Goal: Transaction & Acquisition: Purchase product/service

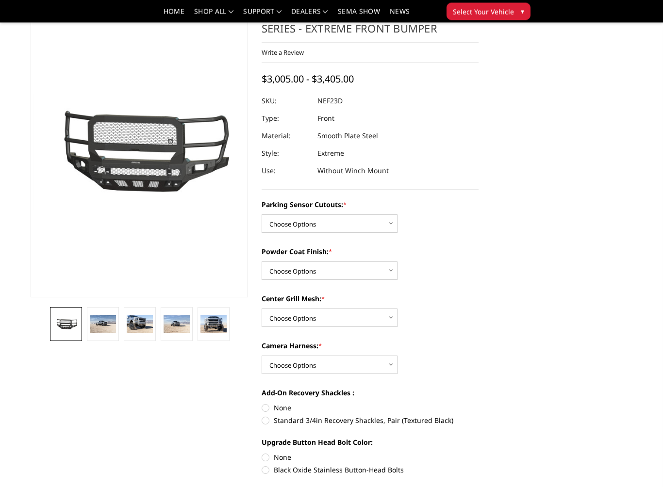
scroll to position [43, 0]
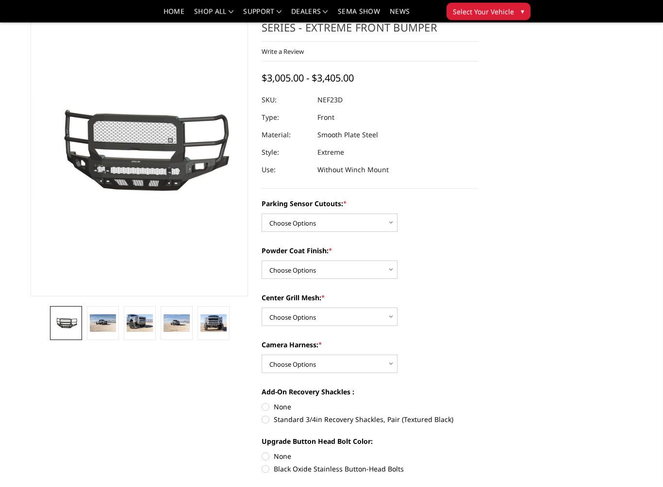
click at [98, 330] on img at bounding box center [103, 323] width 26 height 17
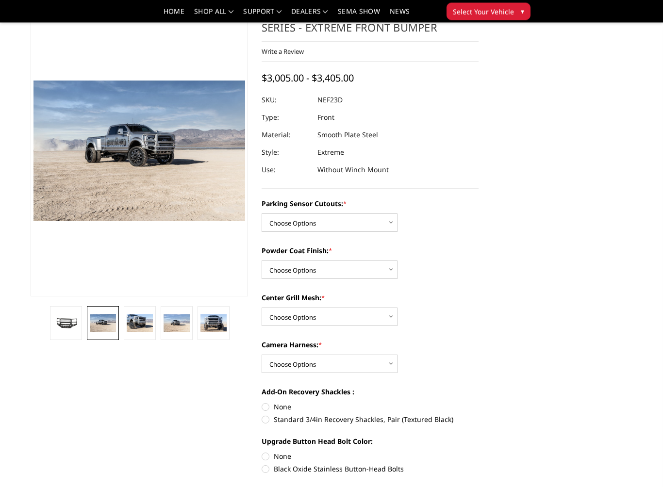
scroll to position [44, 0]
click at [138, 325] on img at bounding box center [140, 322] width 26 height 17
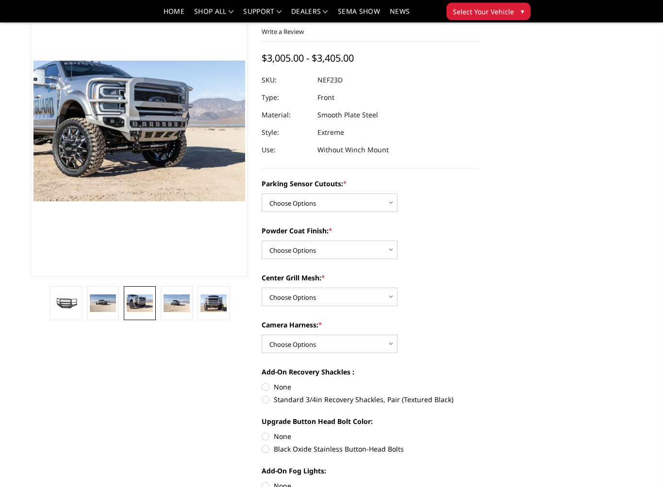
scroll to position [41, 0]
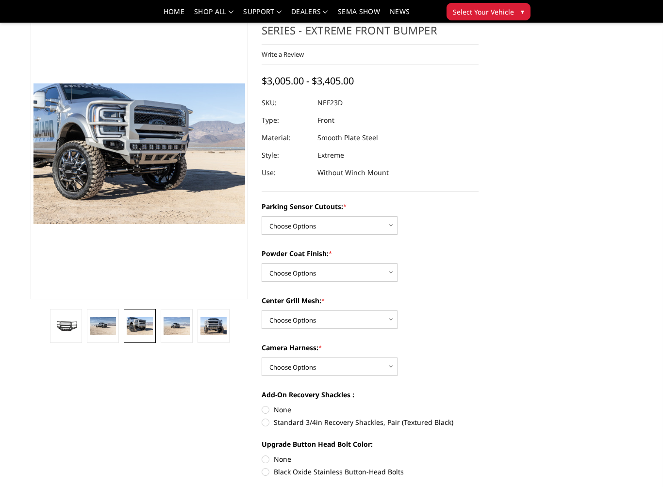
click at [204, 329] on img at bounding box center [213, 325] width 26 height 17
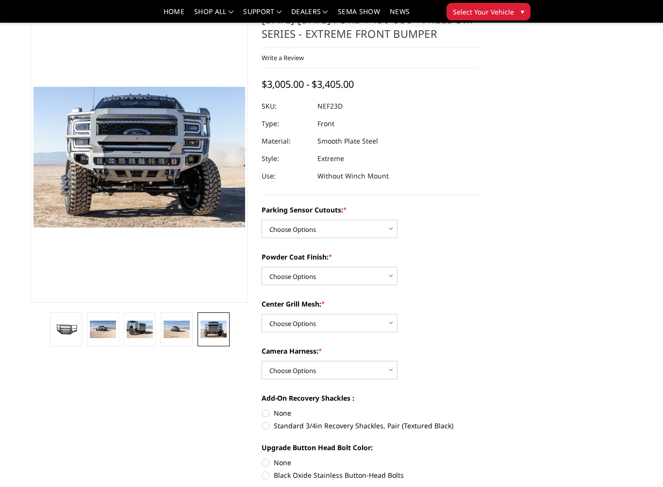
scroll to position [20, 0]
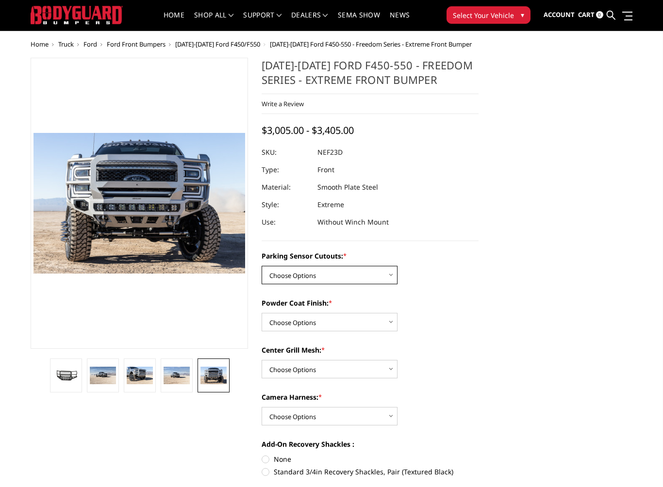
click at [389, 278] on select "Choose Options No - Without Parking Sensor Cutouts Yes - With Parking Sensor Cu…" at bounding box center [329, 275] width 136 height 18
select select "2591"
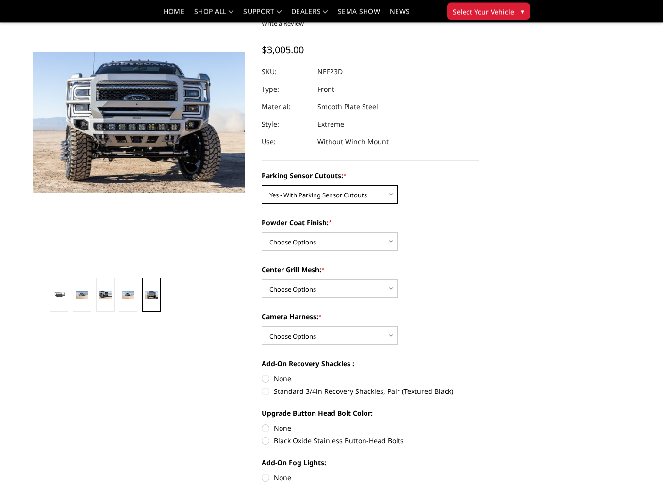
scroll to position [72, 0]
click at [391, 245] on select "Choose Options Bare Metal Textured Black Powder Coat" at bounding box center [329, 241] width 136 height 18
select select "2593"
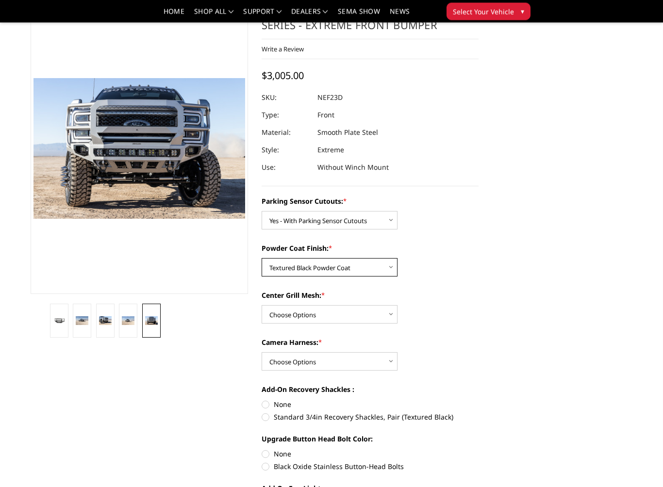
scroll to position [45, 0]
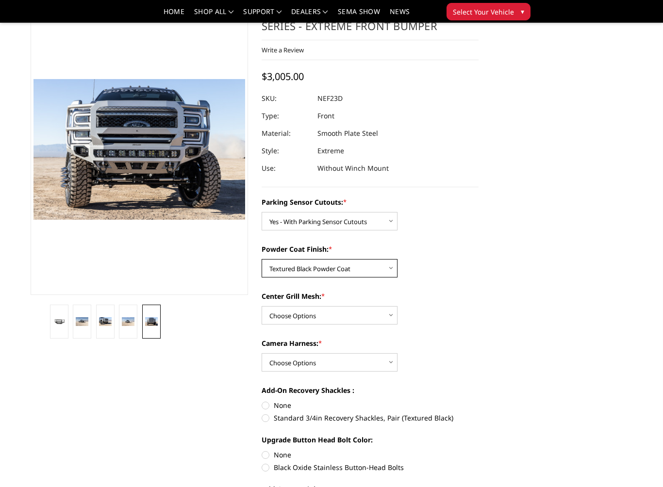
click at [273, 262] on select "Choose Options Bare Metal Textured Black Powder Coat" at bounding box center [329, 268] width 136 height 18
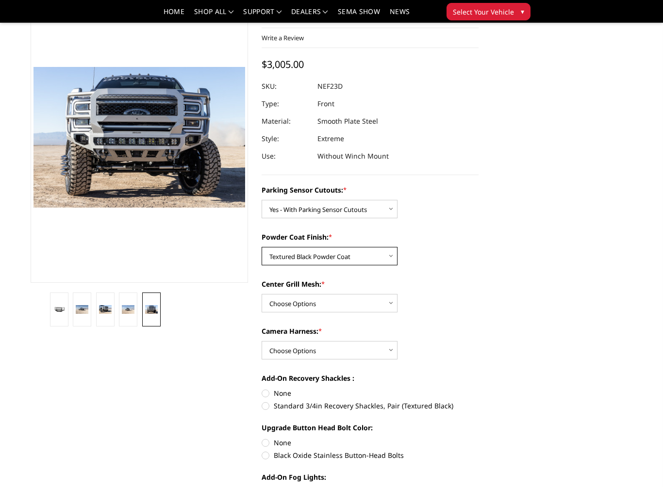
scroll to position [58, 0]
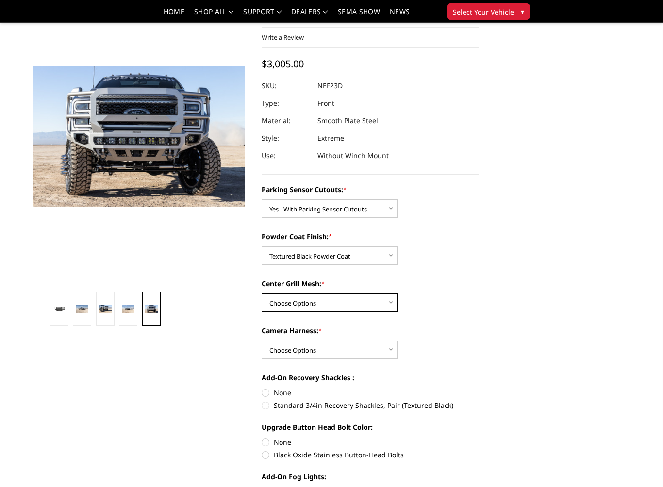
click at [275, 299] on select "Choose Options With Center Grill Mesh Without Center Grill Mesh" at bounding box center [329, 303] width 136 height 18
select select "2595"
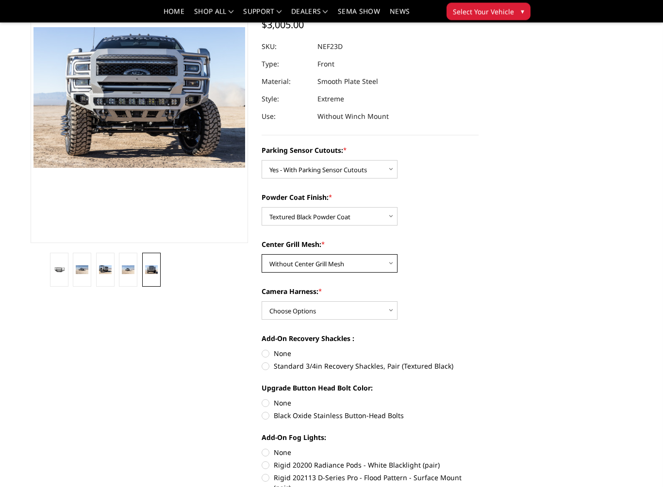
scroll to position [97, 0]
click at [383, 310] on select "Choose Options WITH Camera Harness WITHOUT Camera Harness" at bounding box center [329, 310] width 136 height 18
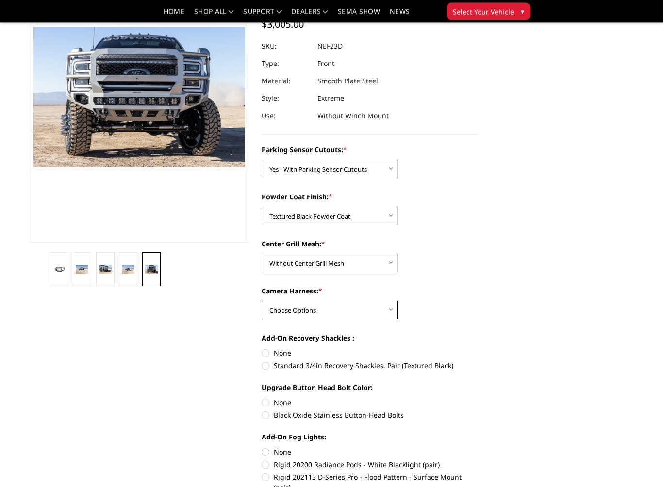
scroll to position [98, 0]
select select "2596"
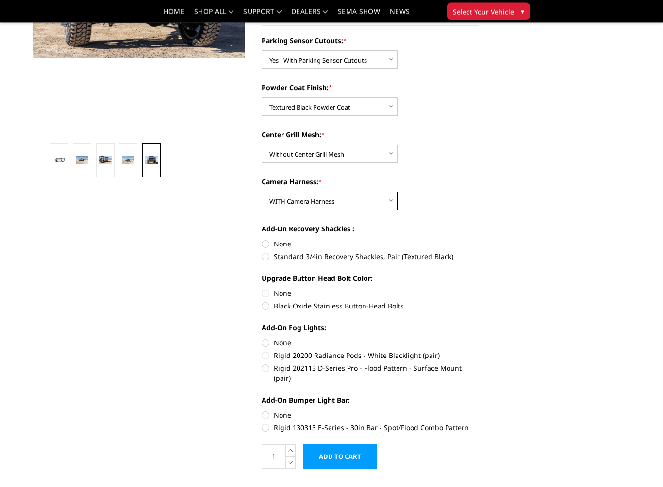
scroll to position [207, 0]
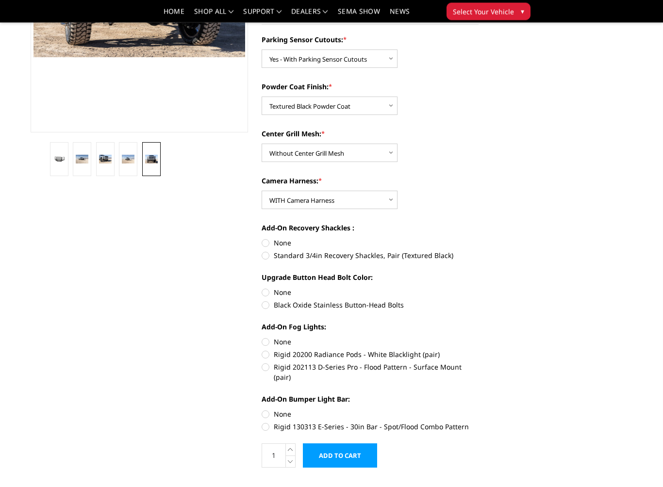
click at [268, 246] on label "None" at bounding box center [369, 243] width 217 height 10
click at [262, 239] on input "None" at bounding box center [261, 238] width 0 height 0
radio input "true"
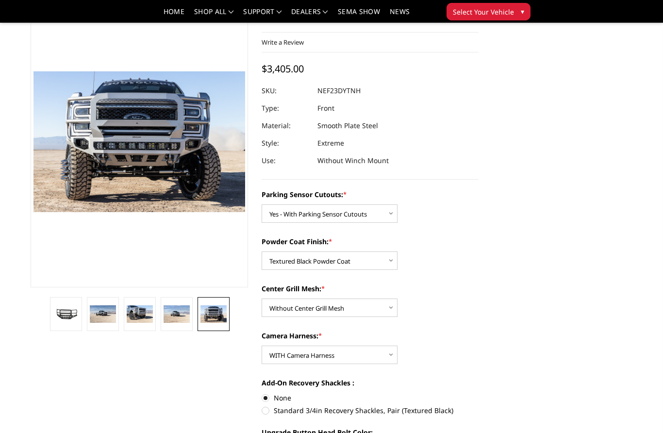
scroll to position [0, 0]
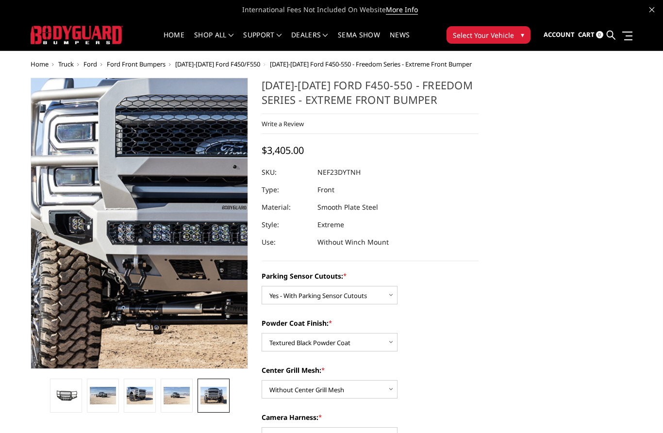
click at [84, 228] on img at bounding box center [241, 221] width 621 height 414
